Goal: Information Seeking & Learning: Learn about a topic

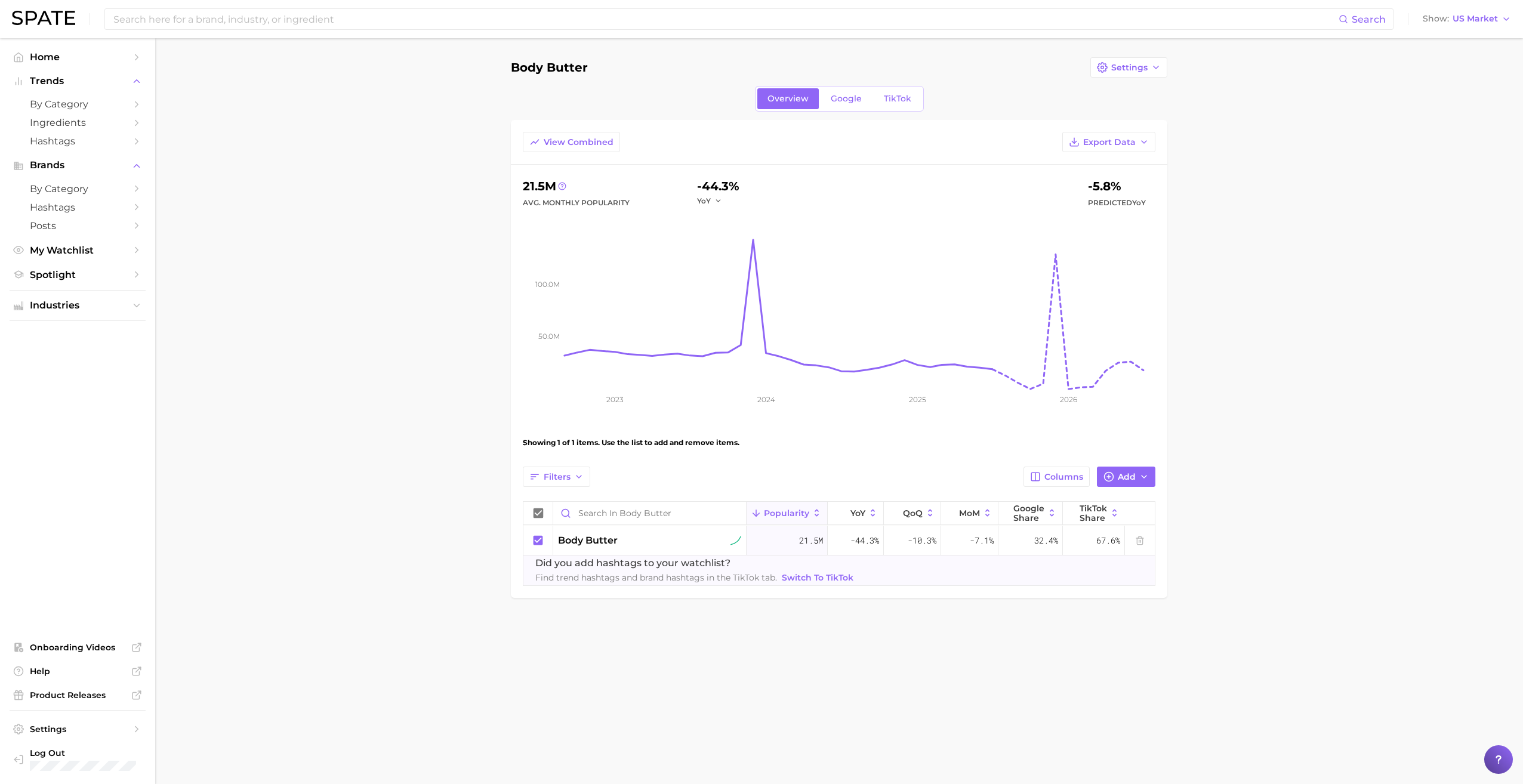
click at [395, 319] on main "Body butter Settings Overview Google TikTok View Combined Export Data 21.5m Avg…" at bounding box center [839, 348] width 1368 height 619
click at [414, 176] on main "Body butter Settings Overview Google TikTok View Combined Export Data 21.5m Avg…" at bounding box center [839, 348] width 1368 height 619
